Goal: Find specific page/section: Find specific page/section

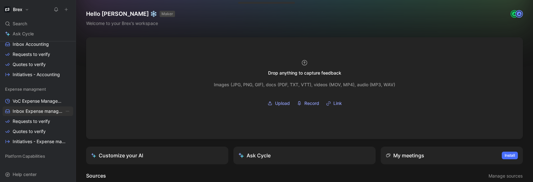
scroll to position [138, 0]
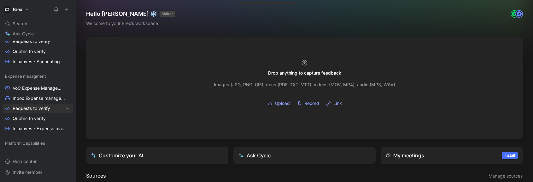
click at [31, 109] on span "Requests to verify" at bounding box center [32, 108] width 38 height 6
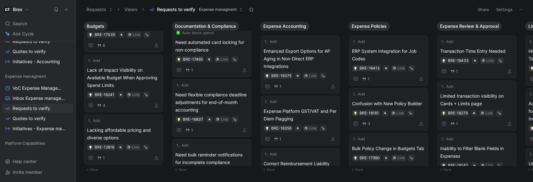
scroll to position [38, 0]
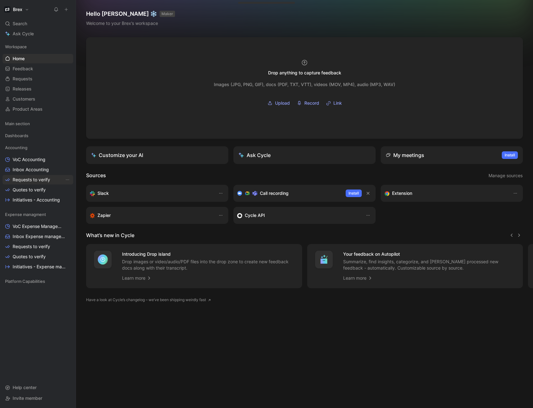
click at [32, 182] on span "Requests to verify" at bounding box center [32, 180] width 38 height 6
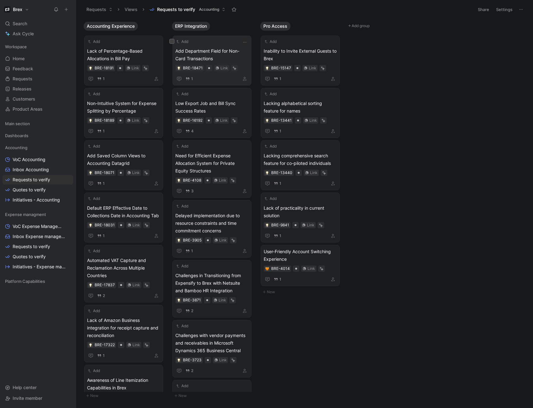
click at [218, 52] on span "Add Department Field for Non-Card Transactions" at bounding box center [211, 54] width 73 height 15
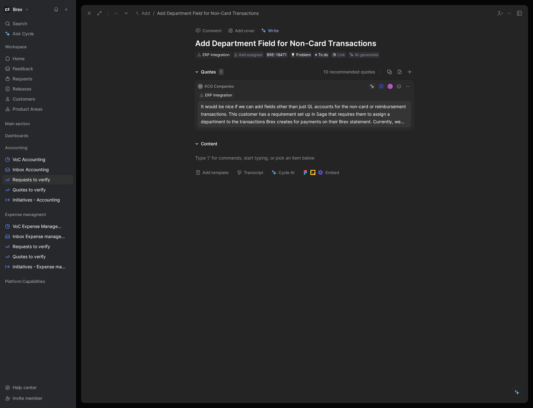
click at [408, 87] on icon at bounding box center [407, 86] width 5 height 5
click at [402, 108] on span "Change request" at bounding box center [391, 107] width 33 height 5
drag, startPoint x: 24, startPoint y: 167, endPoint x: 23, endPoint y: 160, distance: 6.4
click at [24, 163] on div "Workspace Home G then H Feedback G then F Requests G then R Releases G then L C…" at bounding box center [38, 209] width 71 height 335
click at [27, 78] on span "Requests" at bounding box center [23, 79] width 20 height 6
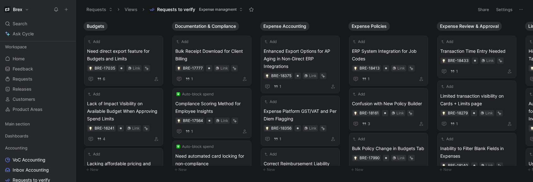
scroll to position [114, 0]
